Goal: Task Accomplishment & Management: Complete application form

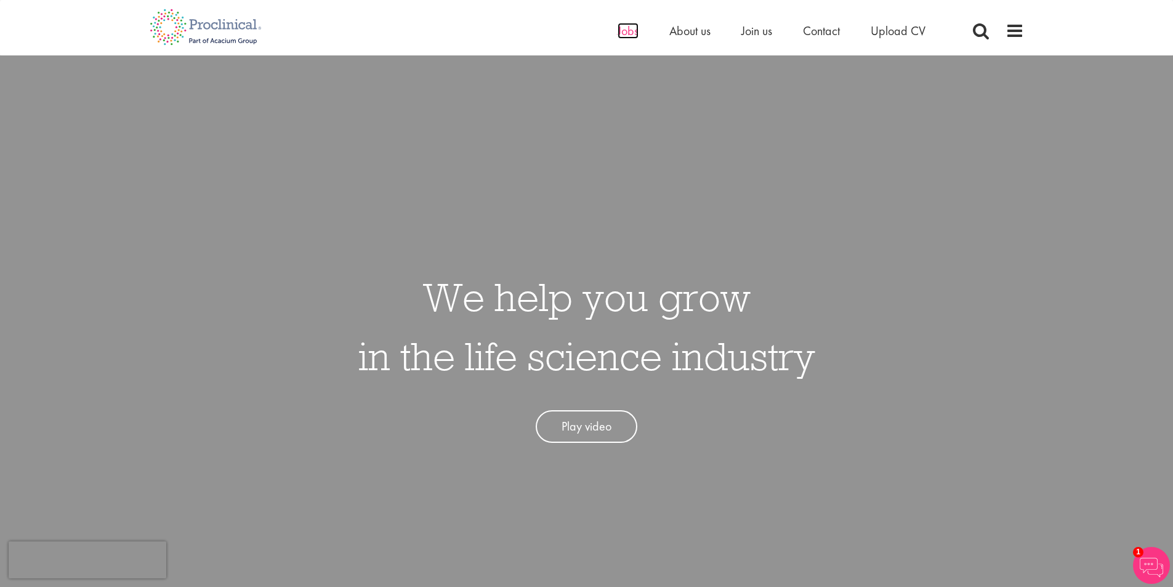
click at [620, 29] on span "Jobs" at bounding box center [627, 31] width 21 height 16
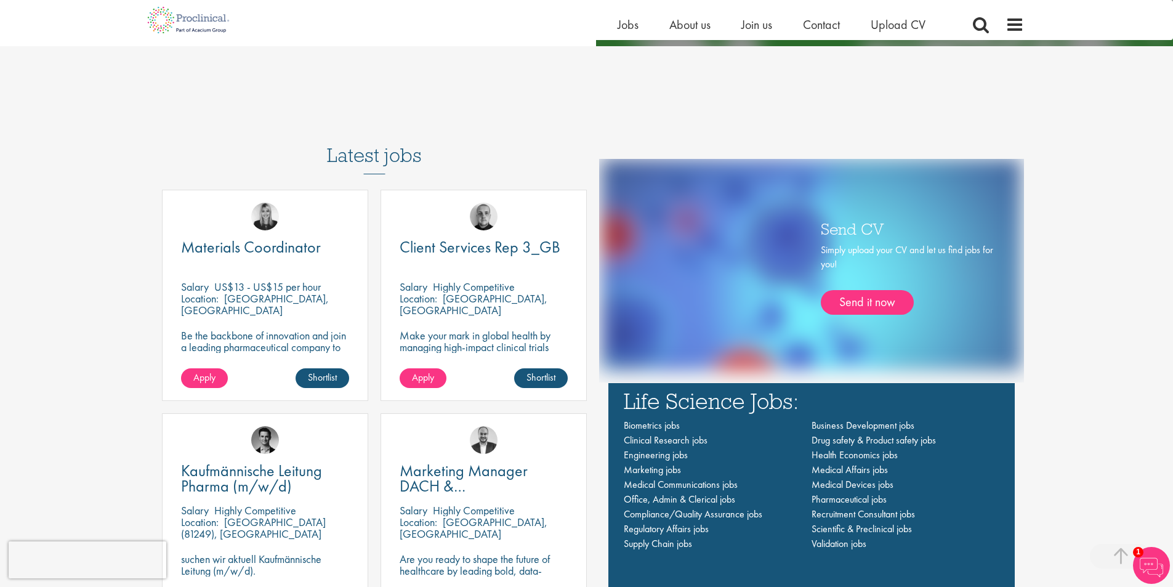
scroll to position [800, 0]
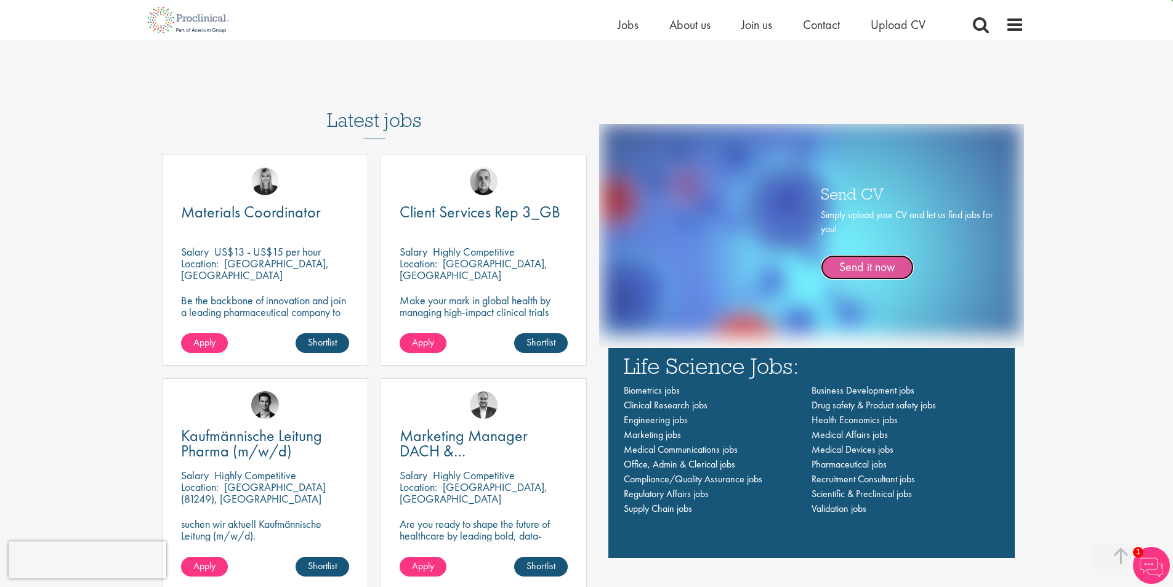
click at [860, 270] on link "Send it now" at bounding box center [867, 267] width 93 height 25
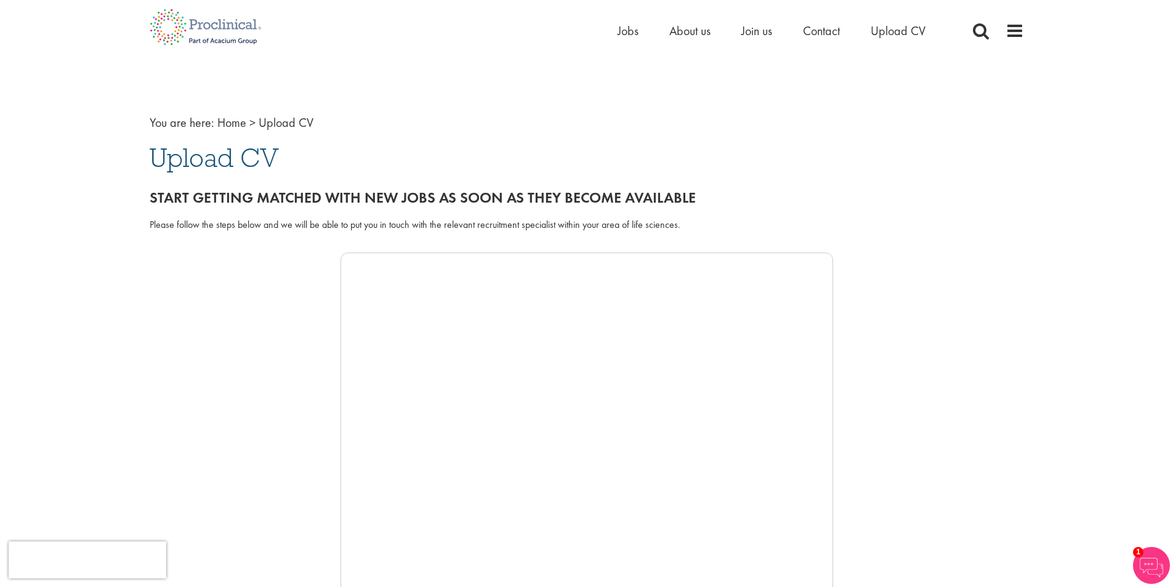
click at [235, 158] on span "Upload CV" at bounding box center [214, 157] width 129 height 33
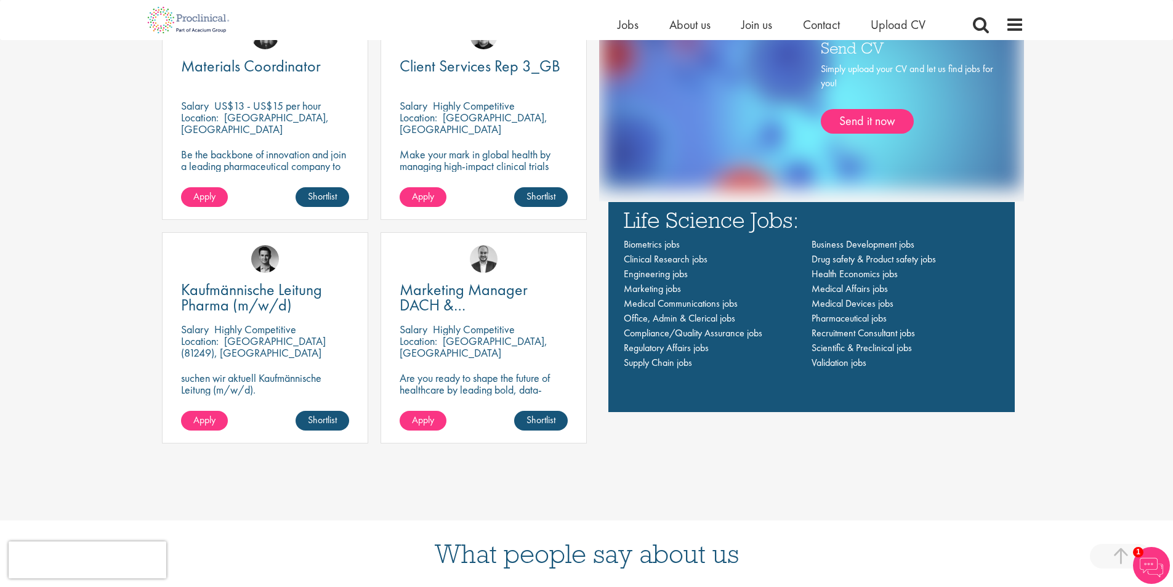
scroll to position [985, 0]
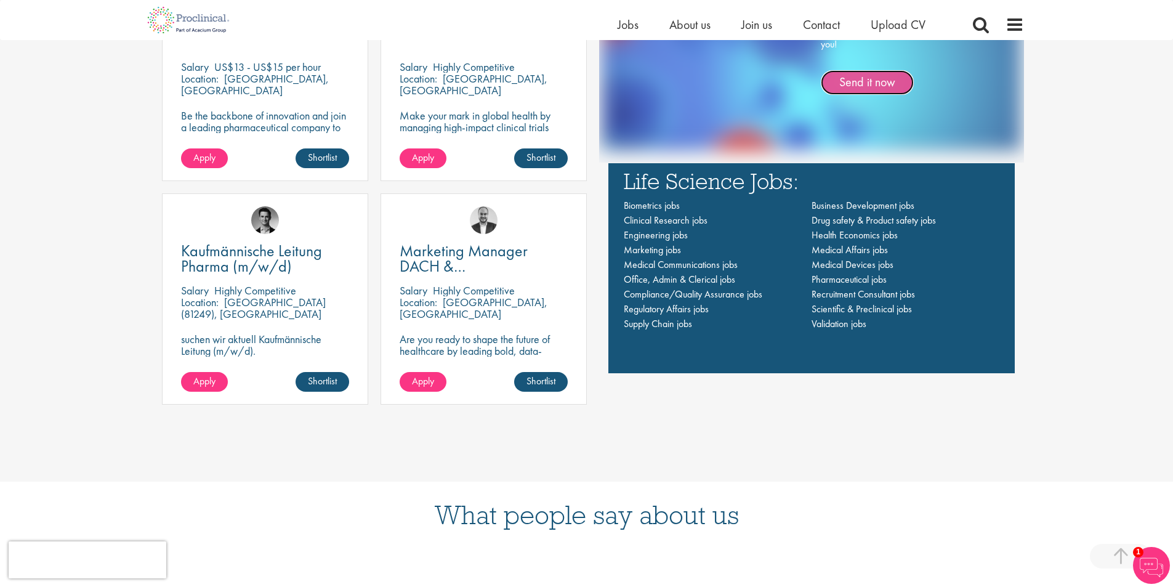
click at [856, 89] on link "Send it now" at bounding box center [867, 82] width 93 height 25
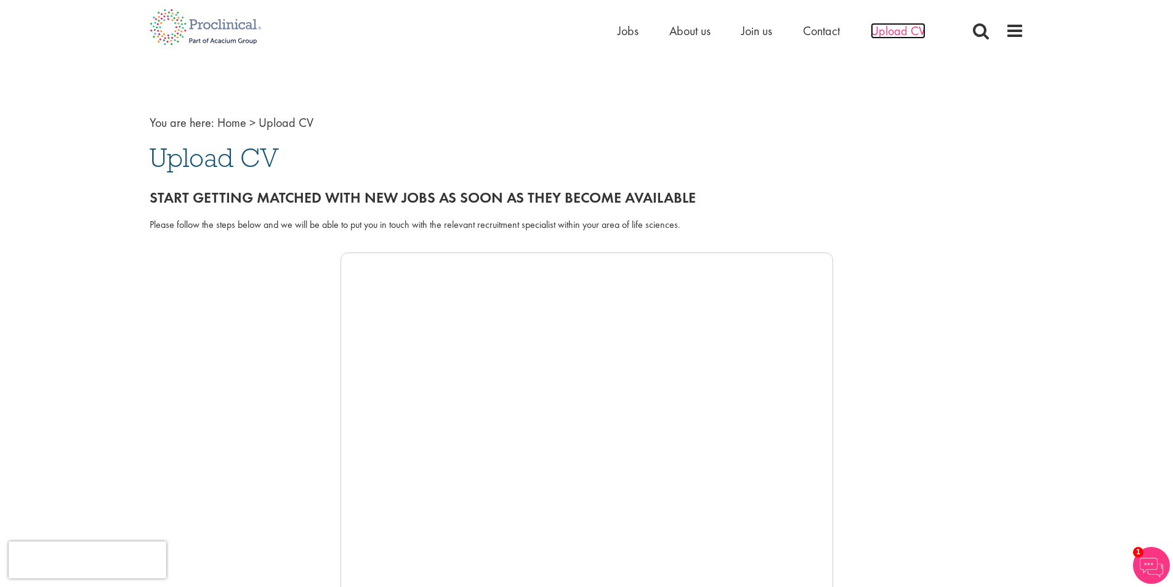
click at [914, 36] on span "Upload CV" at bounding box center [897, 31] width 55 height 16
